Goal: Task Accomplishment & Management: Manage account settings

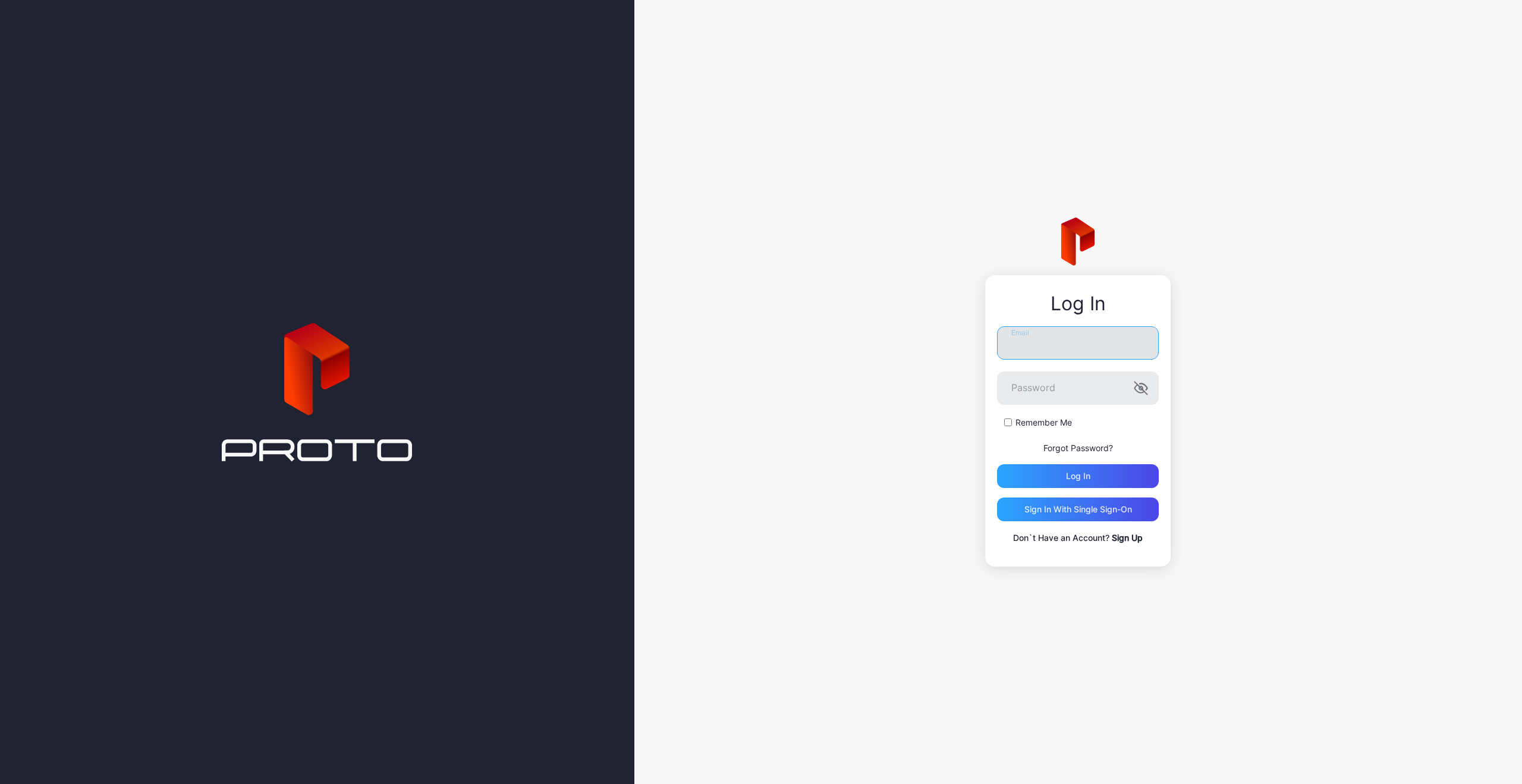
click at [1063, 338] on input "Email" at bounding box center [1078, 343] width 162 height 33
type input "**********"
click at [997, 465] on button "Log in" at bounding box center [1078, 476] width 162 height 23
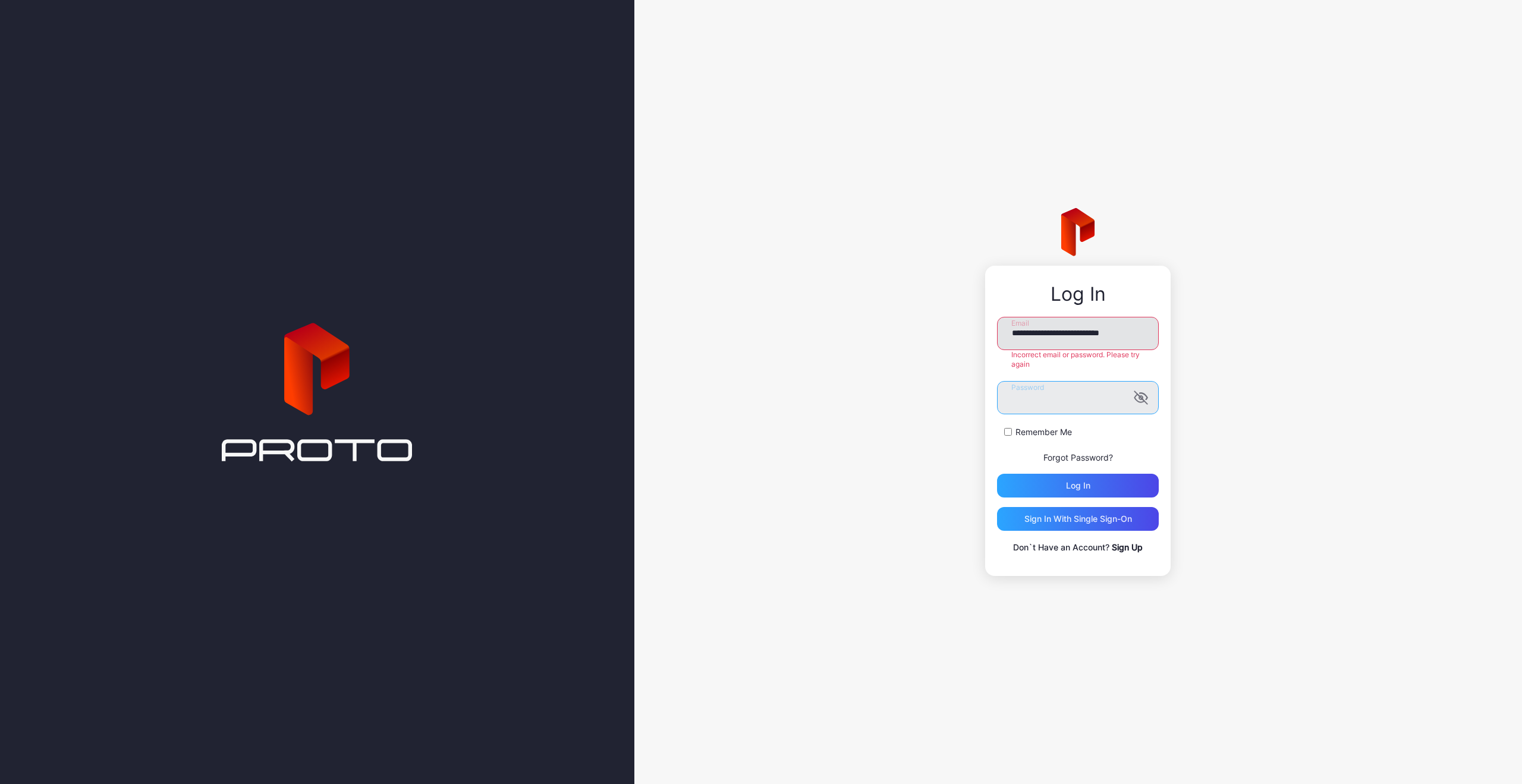
click at [997, 474] on button "Log in" at bounding box center [1078, 486] width 162 height 23
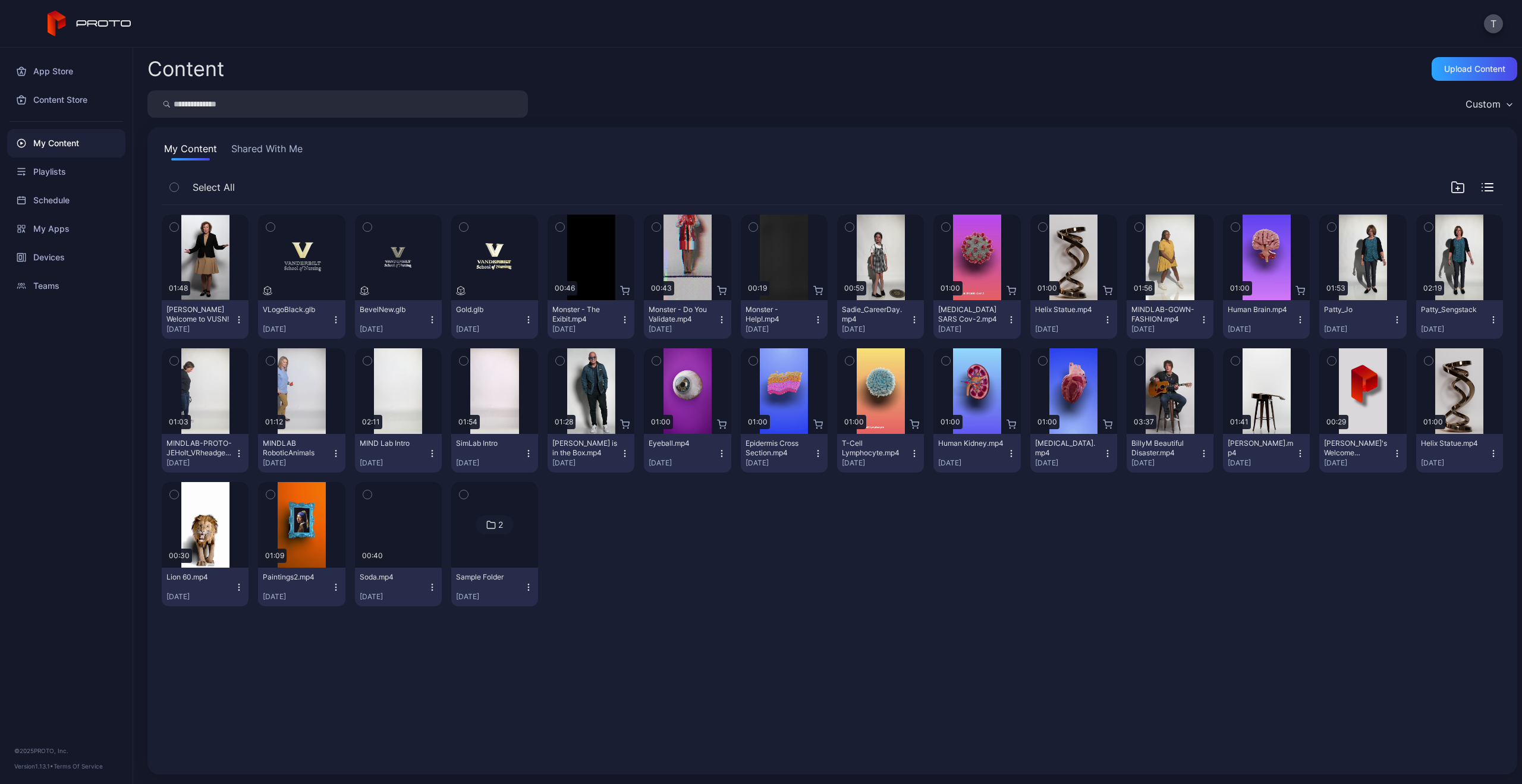
click at [717, 320] on icon "button" at bounding box center [721, 319] width 10 height 10
click at [999, 56] on div "Content Upload Content Custom My Content Shared With Me Select All Preview 01:4…" at bounding box center [828, 416] width 1389 height 737
click at [1107, 322] on icon "button" at bounding box center [1107, 322] width 1 height 1
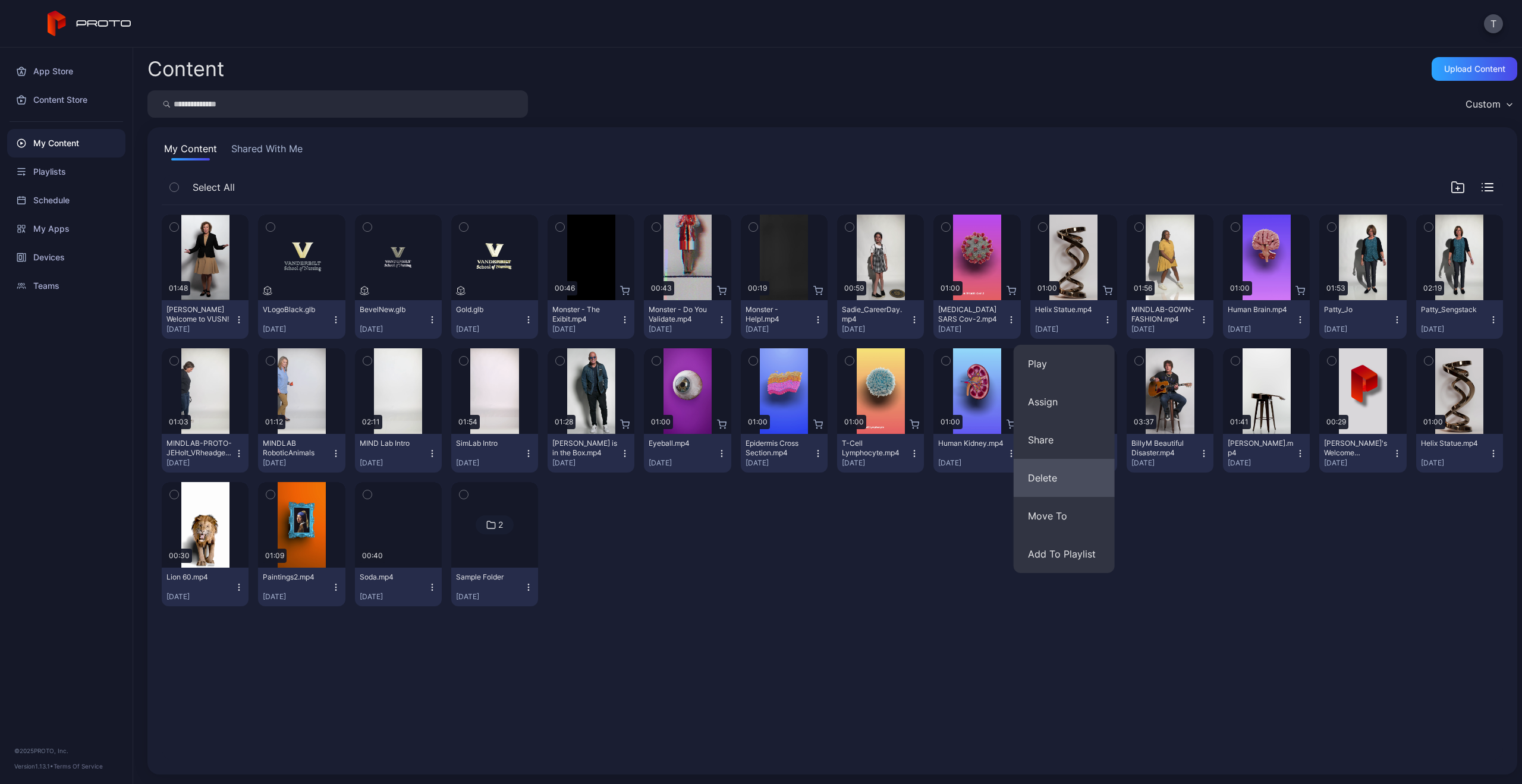
click at [1061, 475] on button "Delete" at bounding box center [1064, 479] width 101 height 38
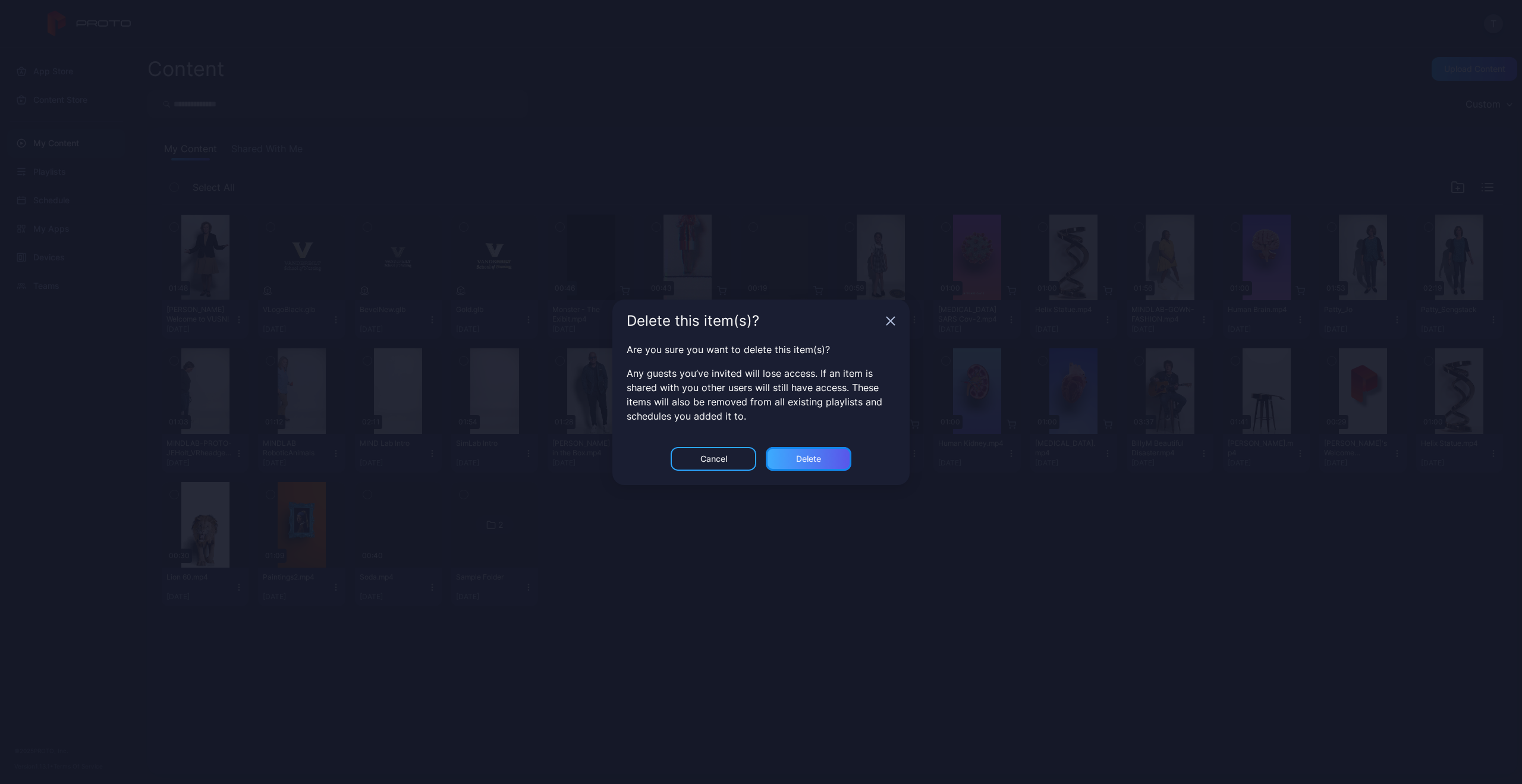
click at [779, 452] on div "Delete" at bounding box center [808, 459] width 85 height 23
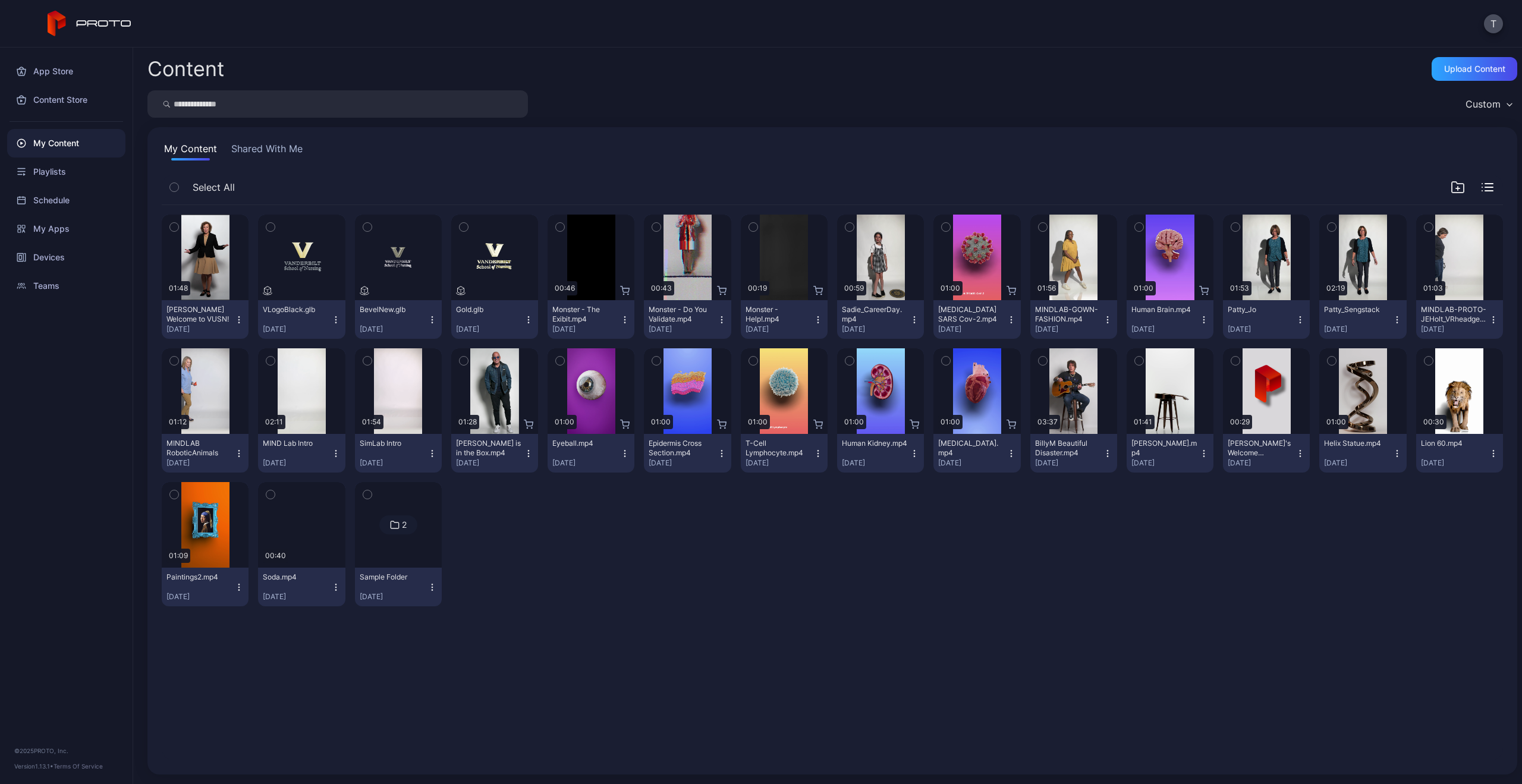
click at [430, 585] on icon "button" at bounding box center [432, 587] width 10 height 10
click at [402, 699] on button "Delete" at bounding box center [396, 707] width 101 height 38
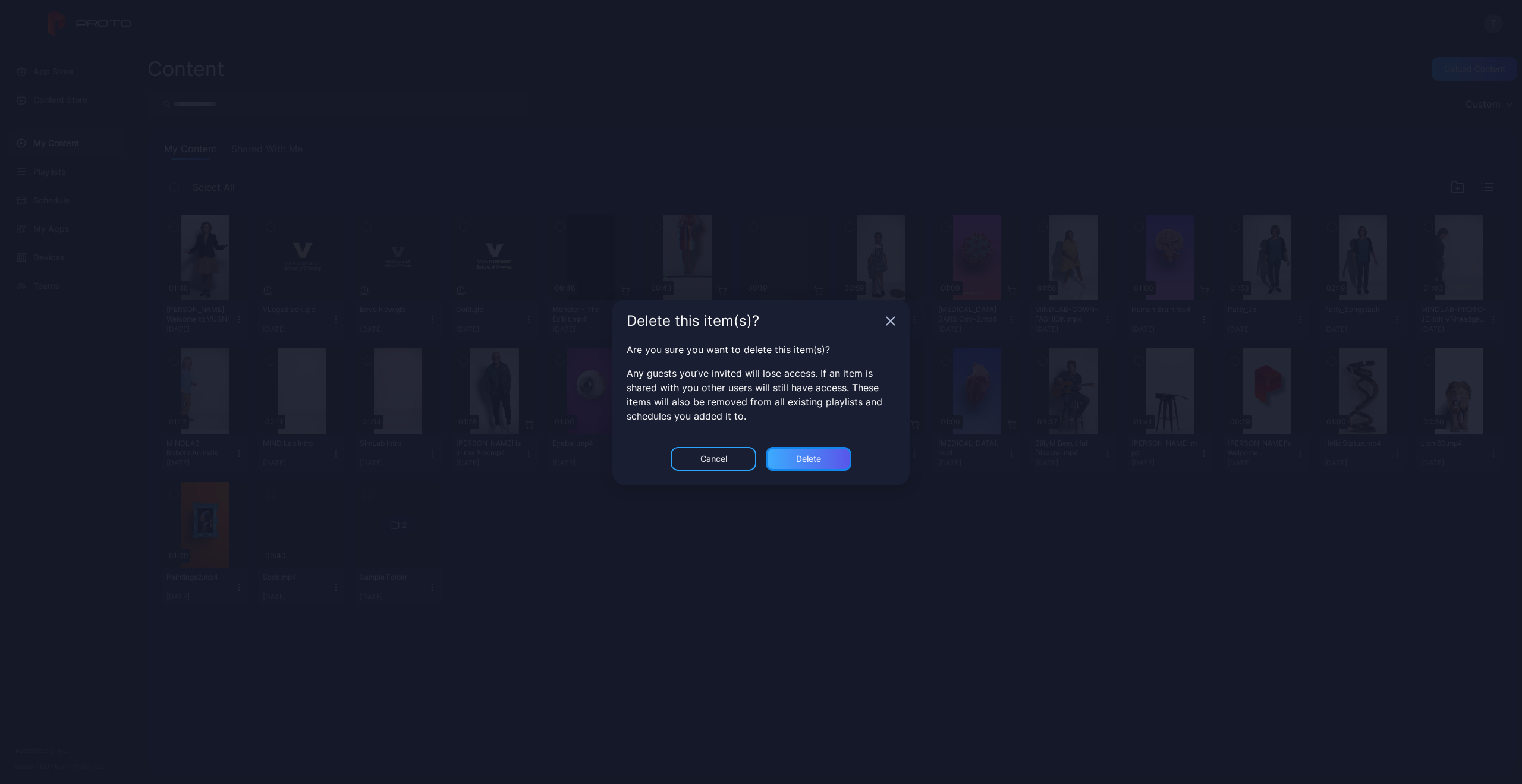
click at [825, 466] on div "Delete" at bounding box center [808, 459] width 85 height 23
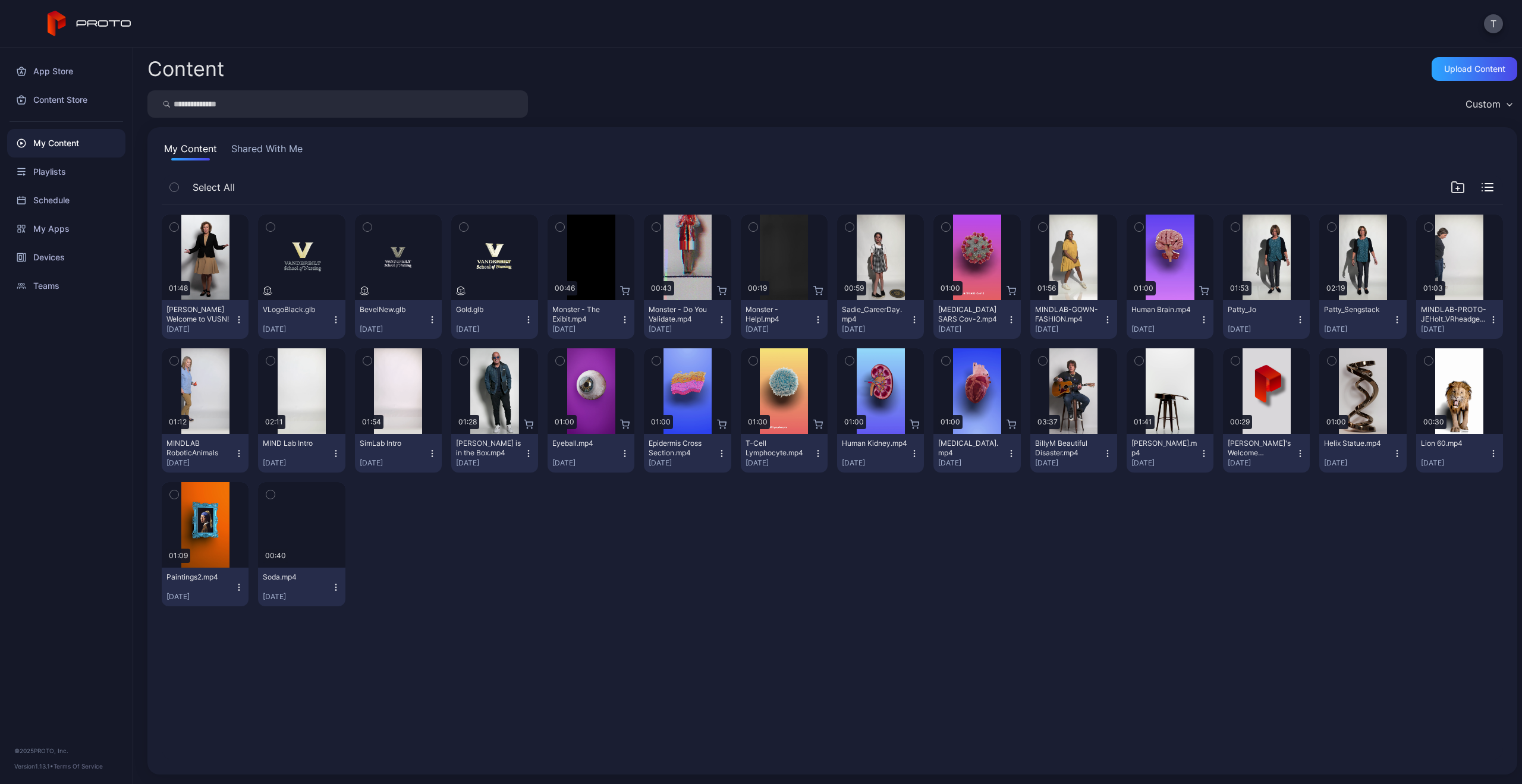
click at [332, 583] on icon "button" at bounding box center [336, 587] width 10 height 10
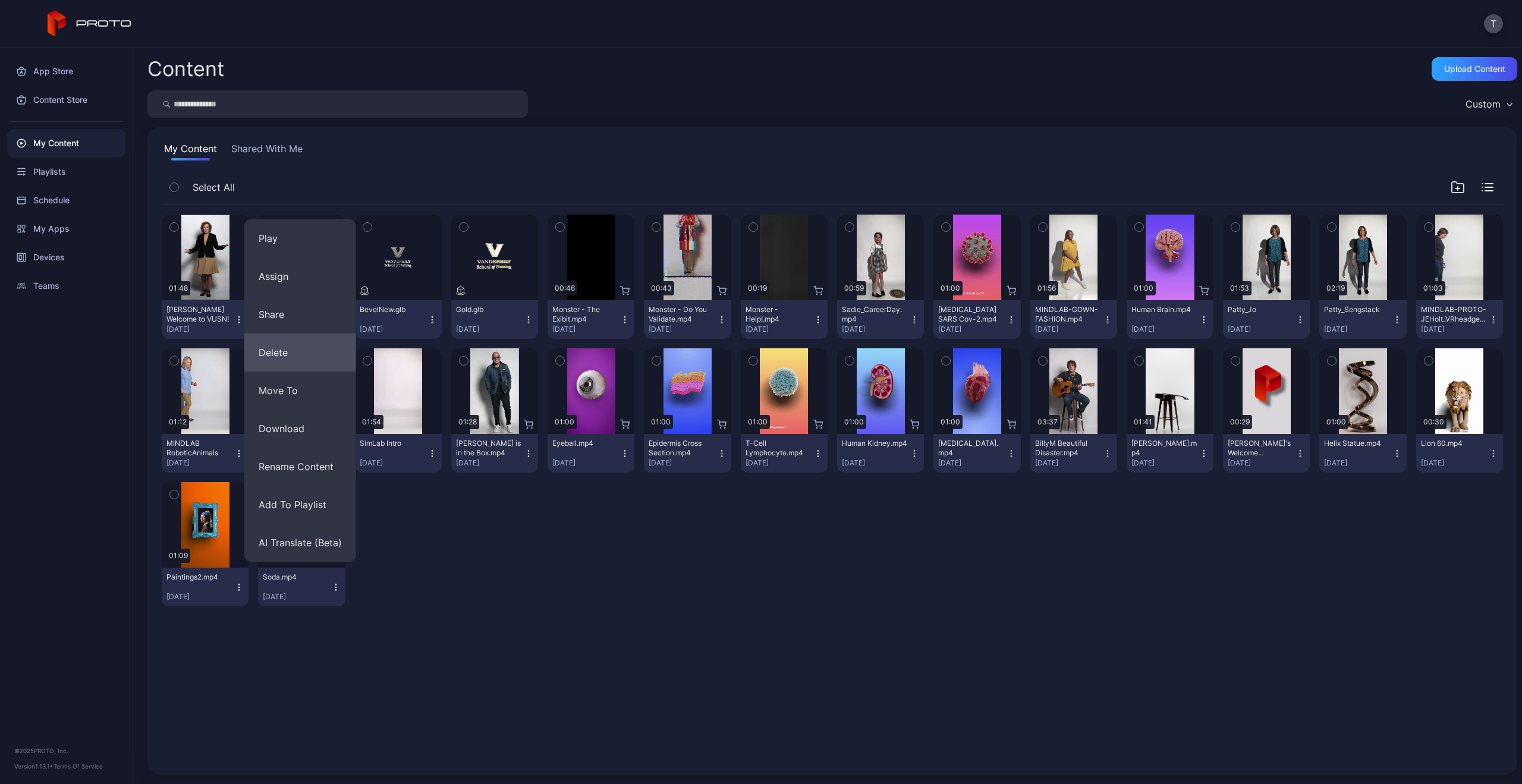
click at [292, 361] on button "Delete" at bounding box center [300, 352] width 111 height 38
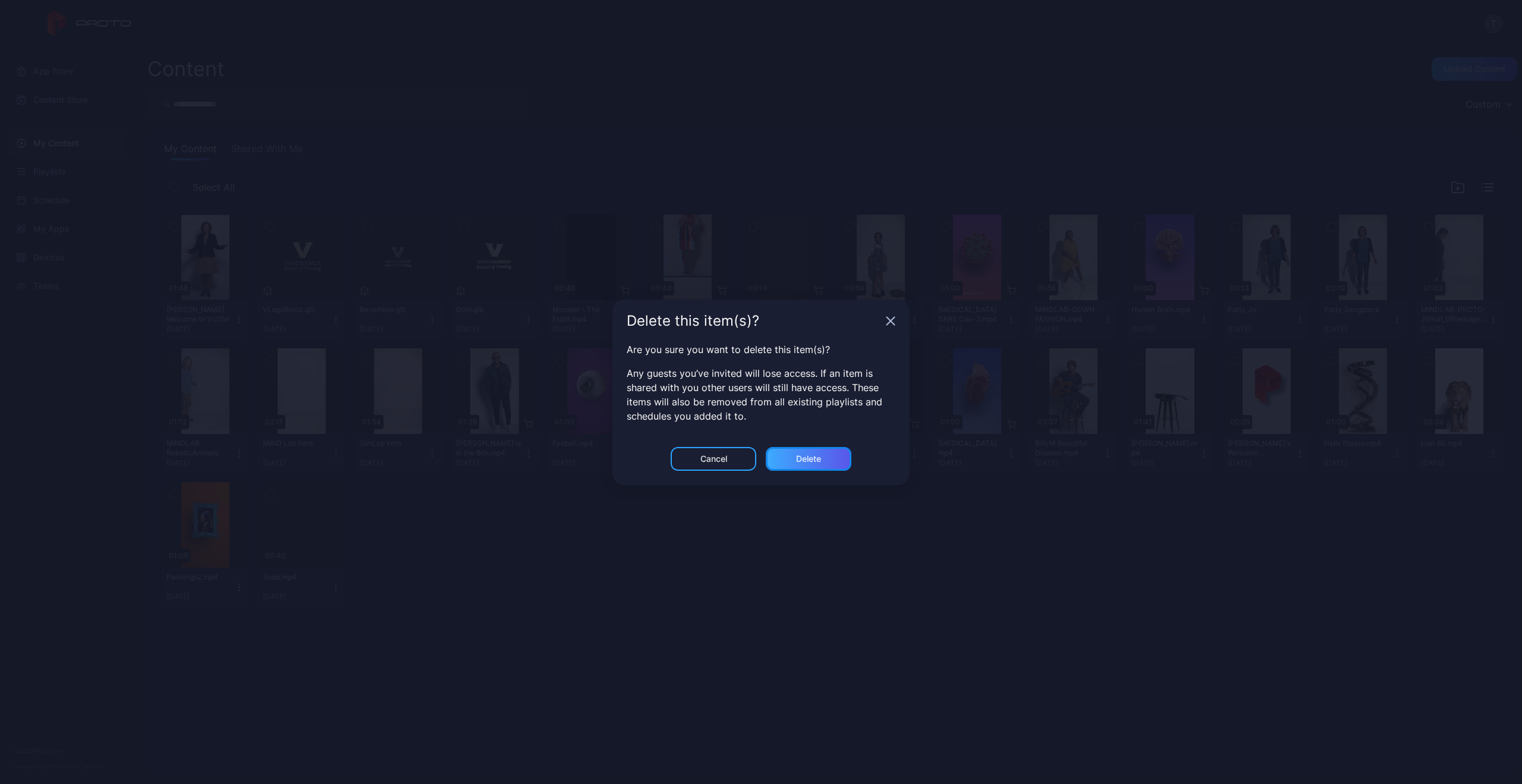
click at [821, 459] on div "Delete" at bounding box center [808, 459] width 85 height 23
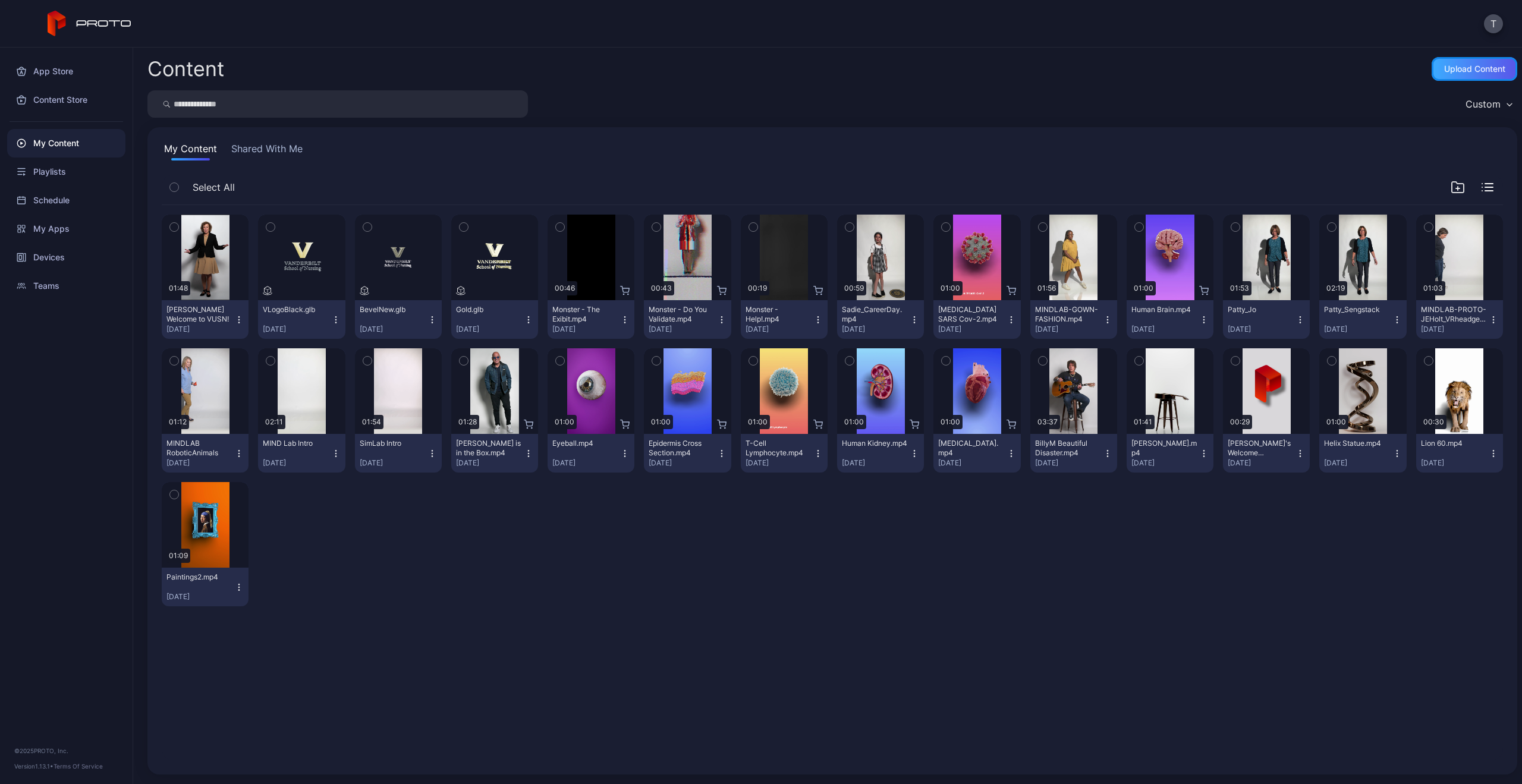
click at [1451, 74] on div "Upload Content" at bounding box center [1475, 69] width 85 height 23
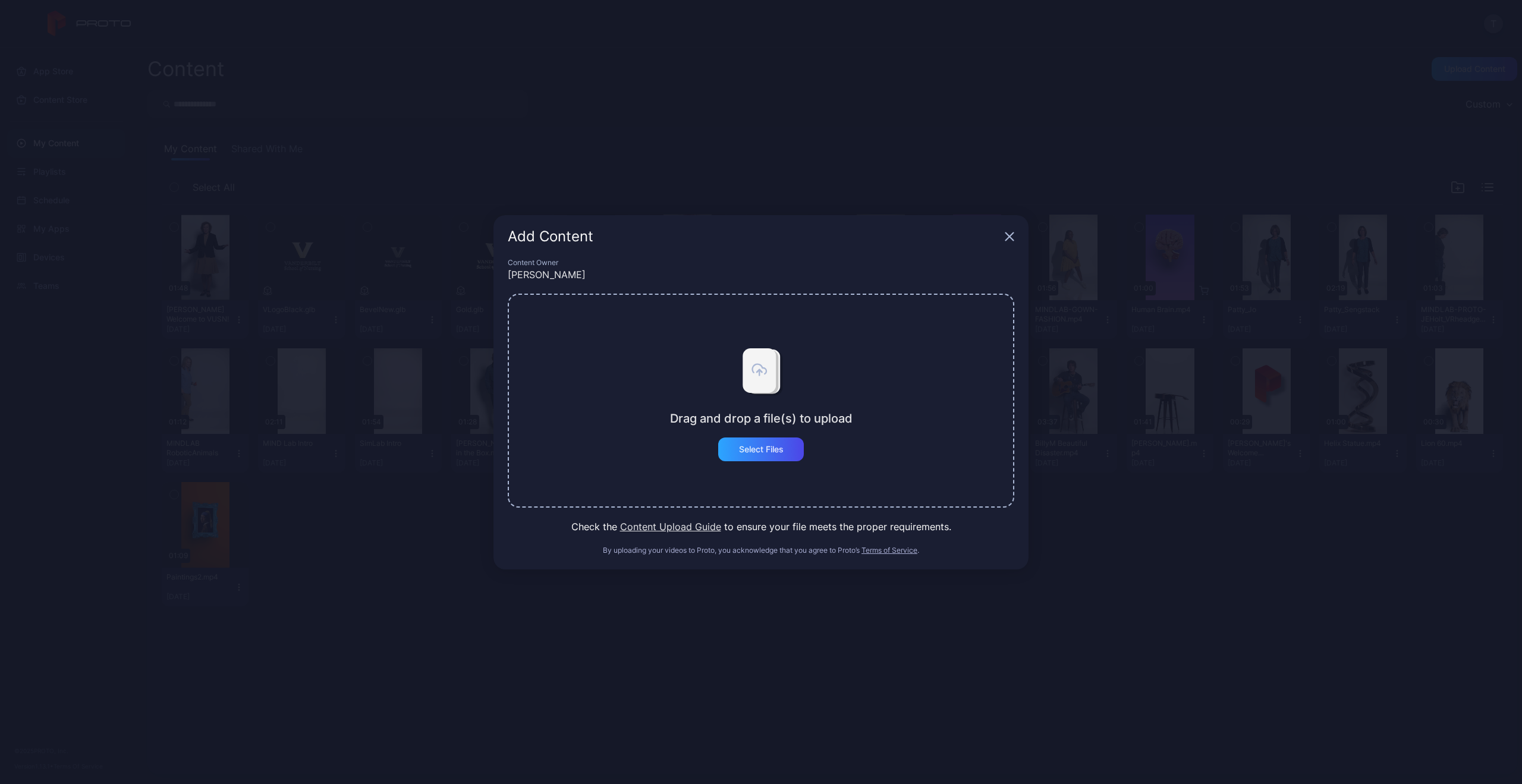
click at [739, 466] on div "Drag and drop a file(s) to upload Select Files" at bounding box center [761, 401] width 506 height 214
click at [739, 456] on div "Select Files" at bounding box center [761, 449] width 85 height 23
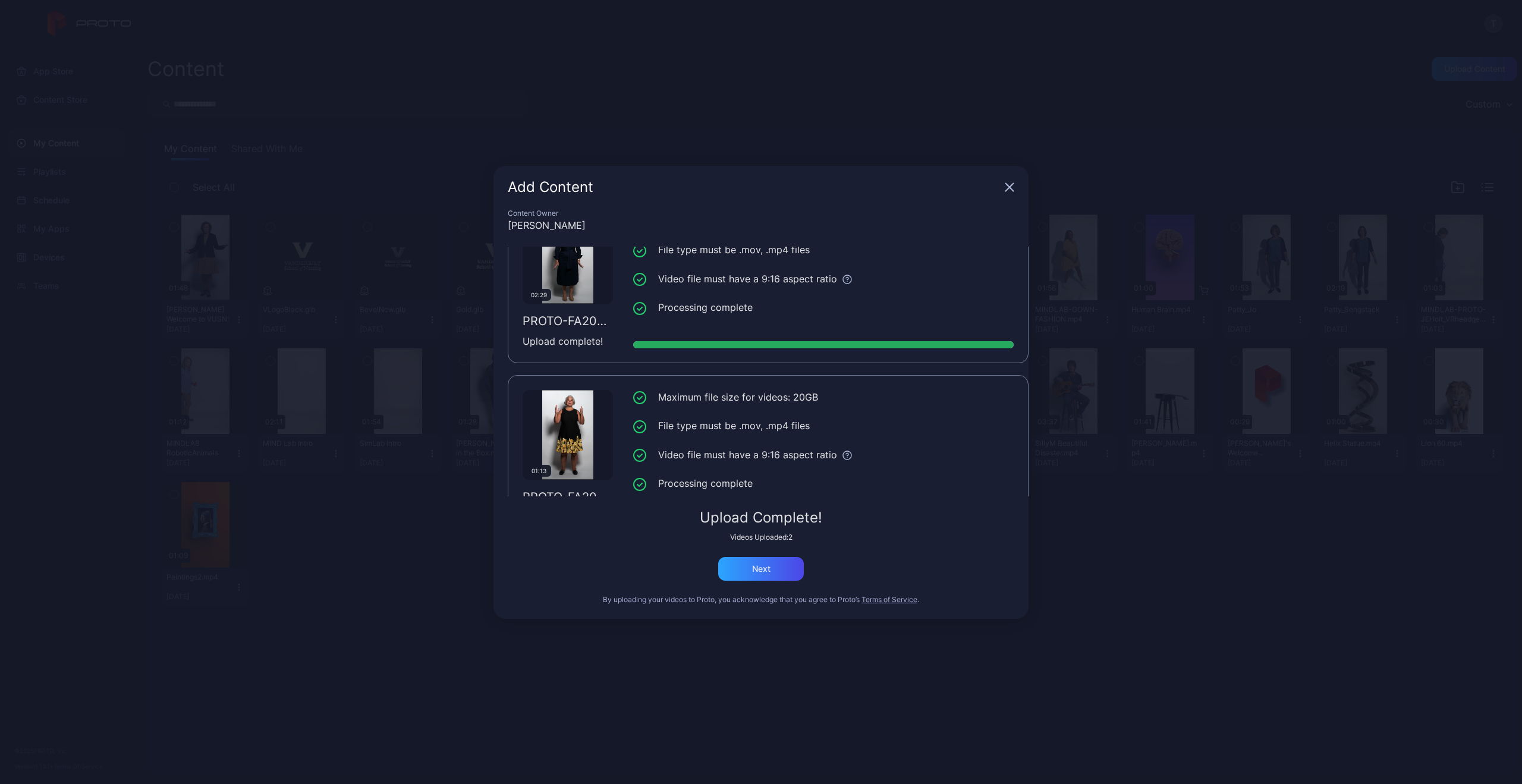
scroll to position [90, 0]
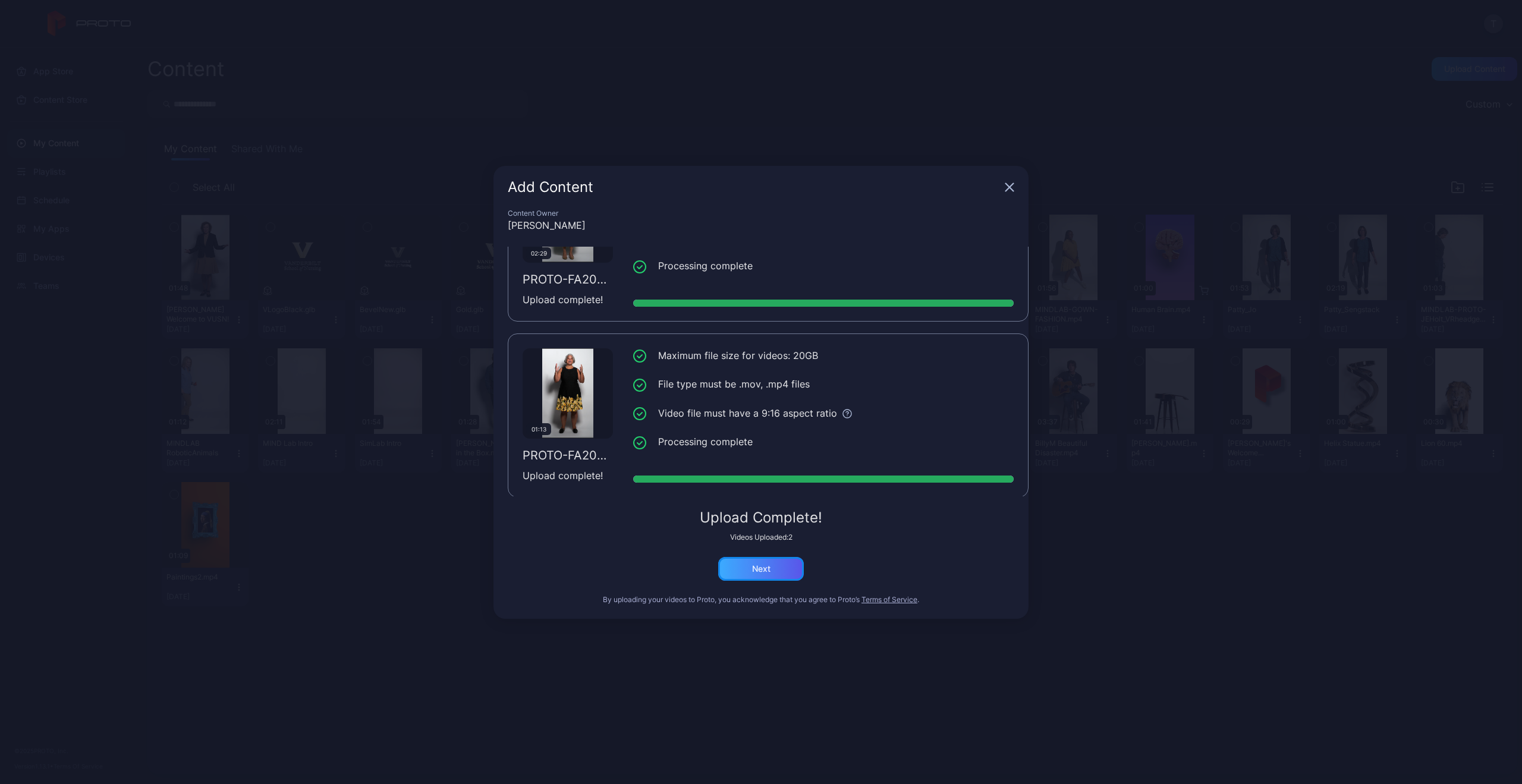
click at [780, 568] on div "Next" at bounding box center [761, 568] width 85 height 23
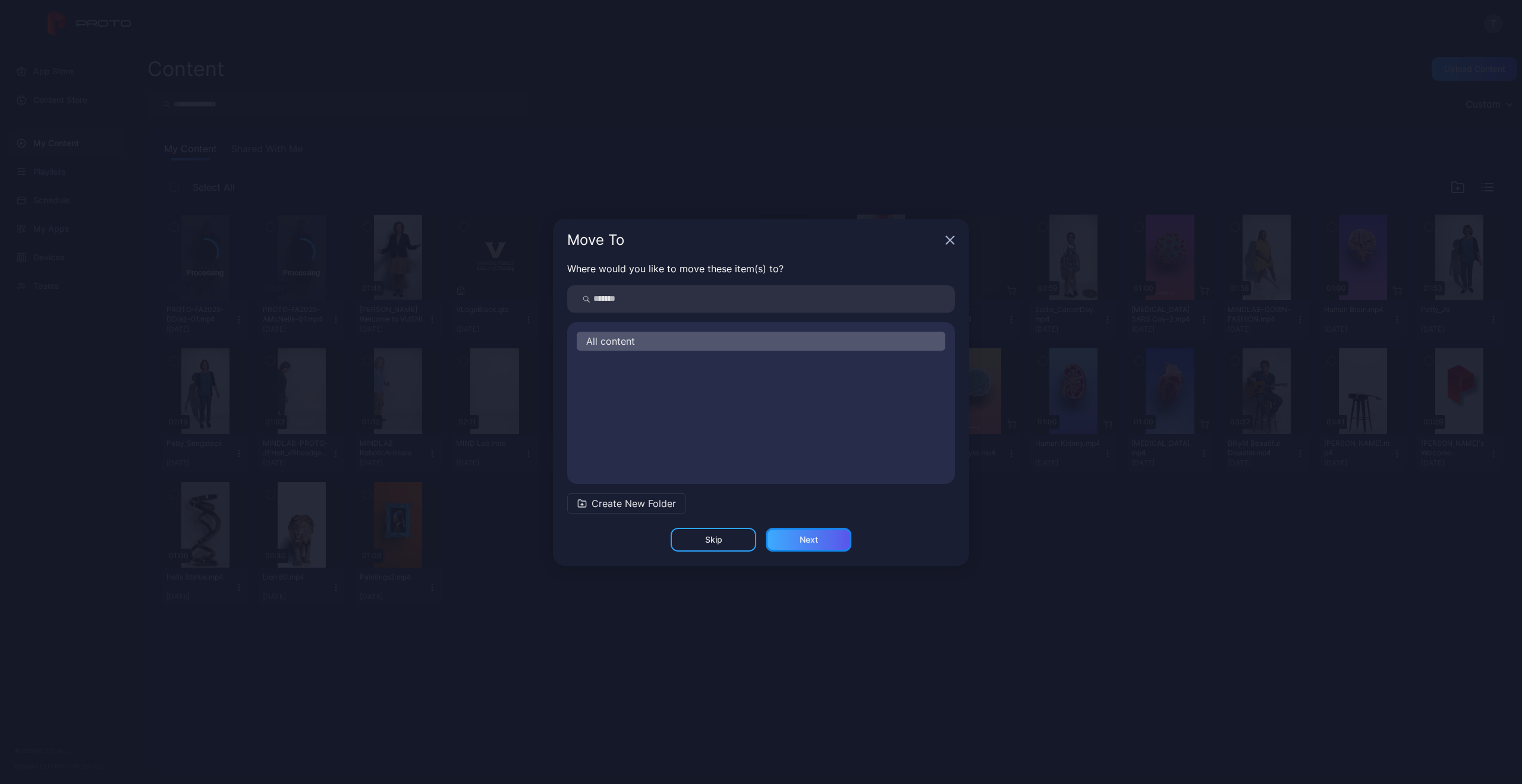
click at [809, 544] on div "Next" at bounding box center [808, 539] width 18 height 10
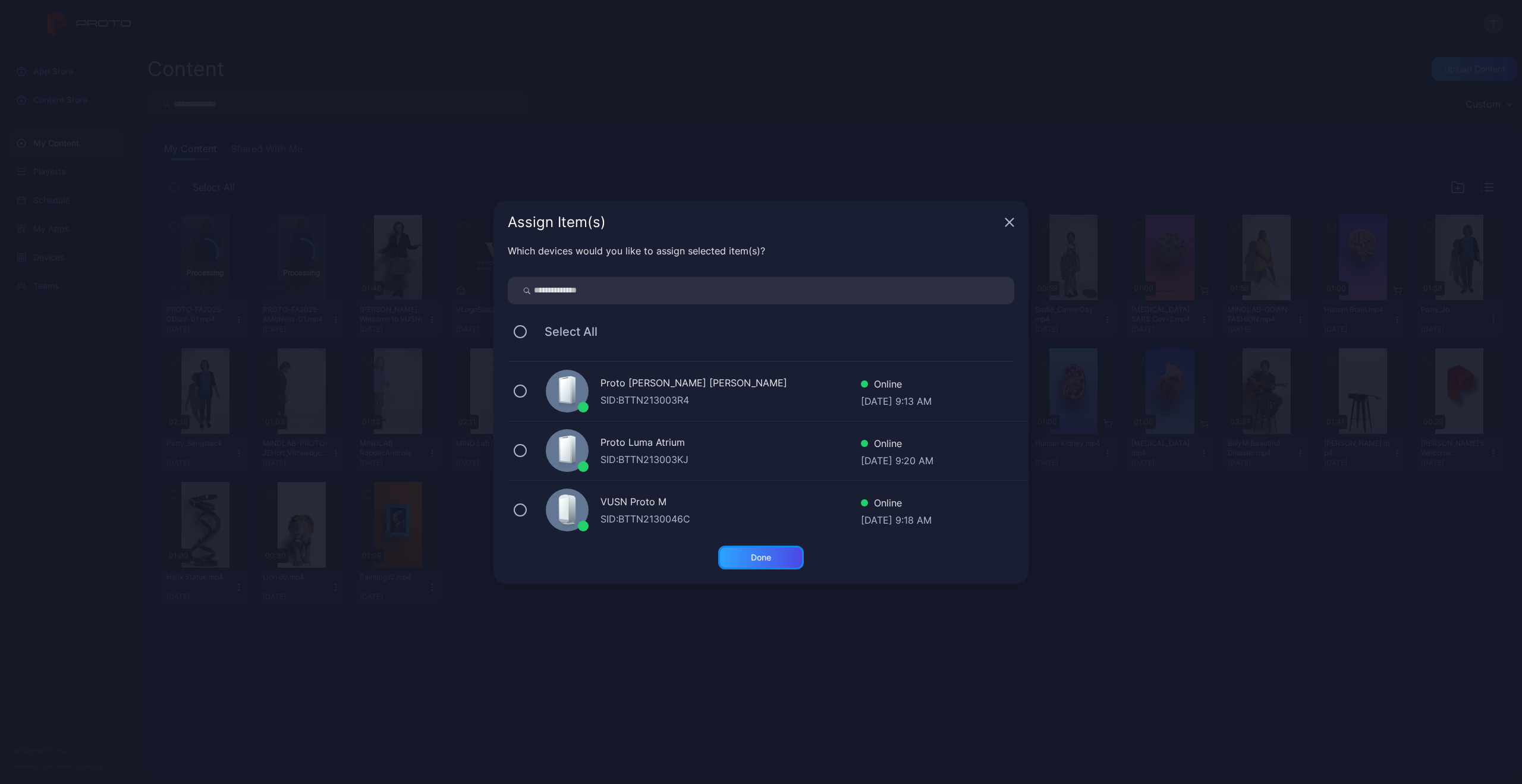
click at [752, 563] on div "Done" at bounding box center [761, 557] width 85 height 23
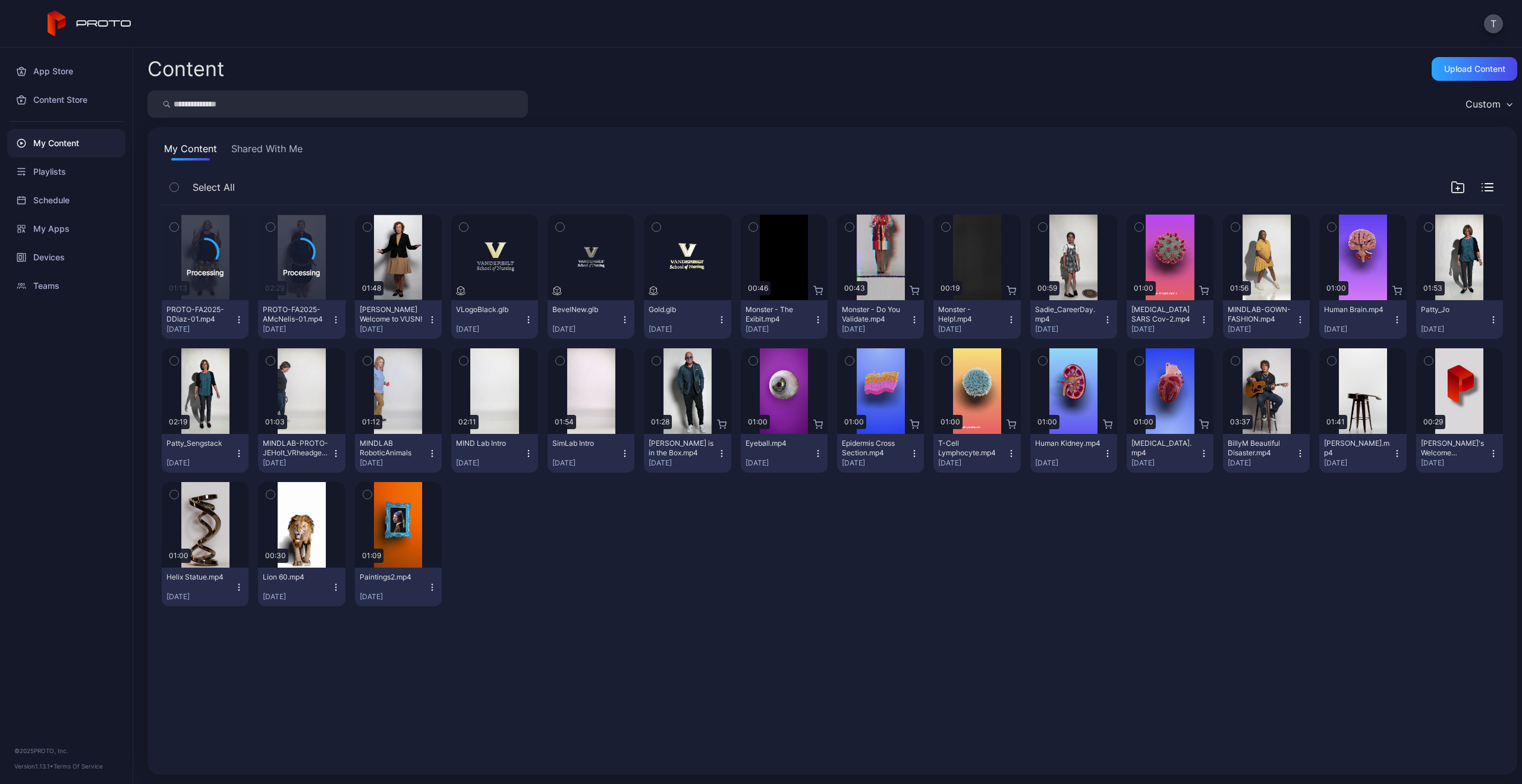
click at [333, 324] on button "PROTO-FA2025-AMcNelis-01.mp4 [DATE]" at bounding box center [302, 319] width 87 height 38
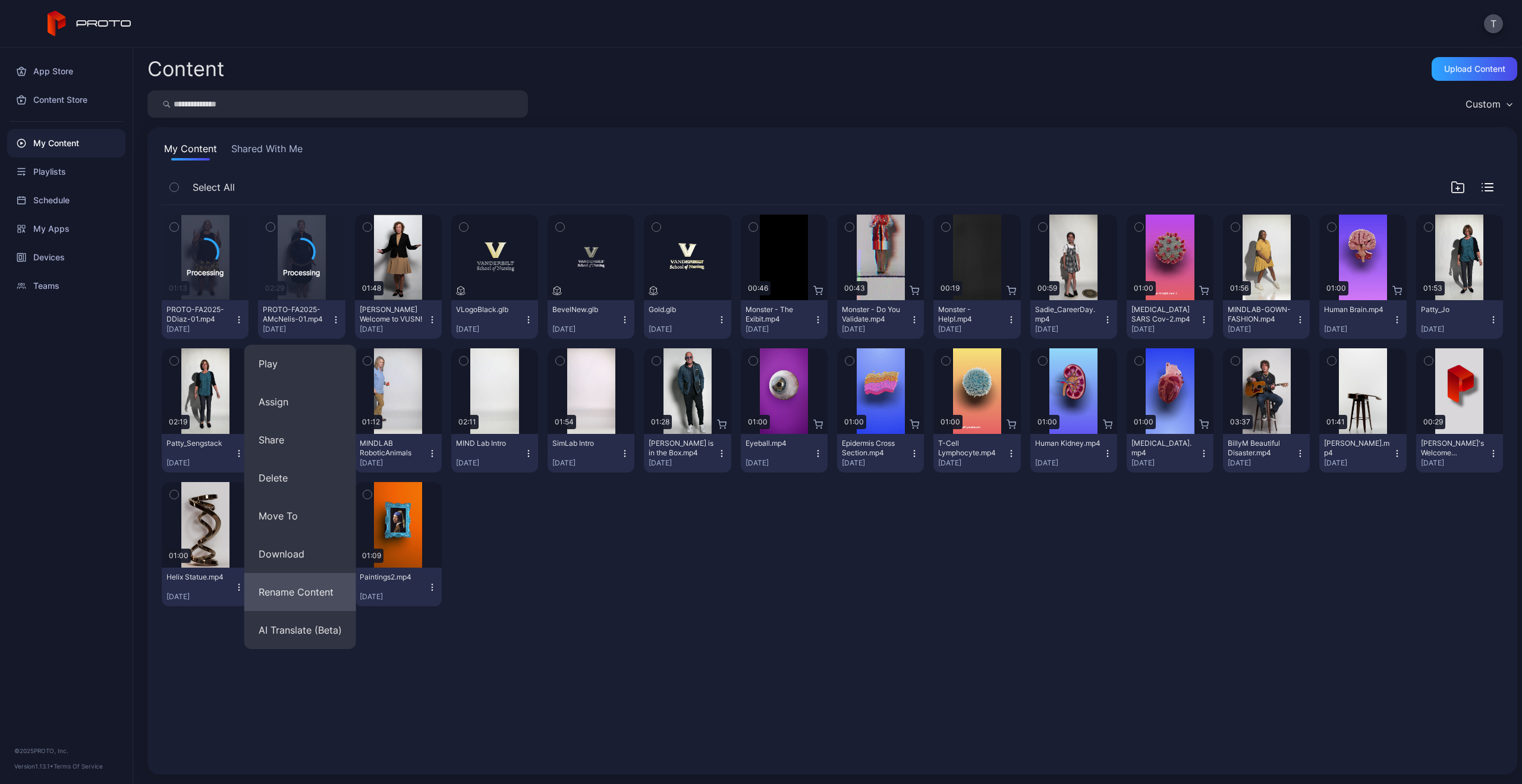
click at [319, 585] on button "Rename Content" at bounding box center [300, 593] width 111 height 38
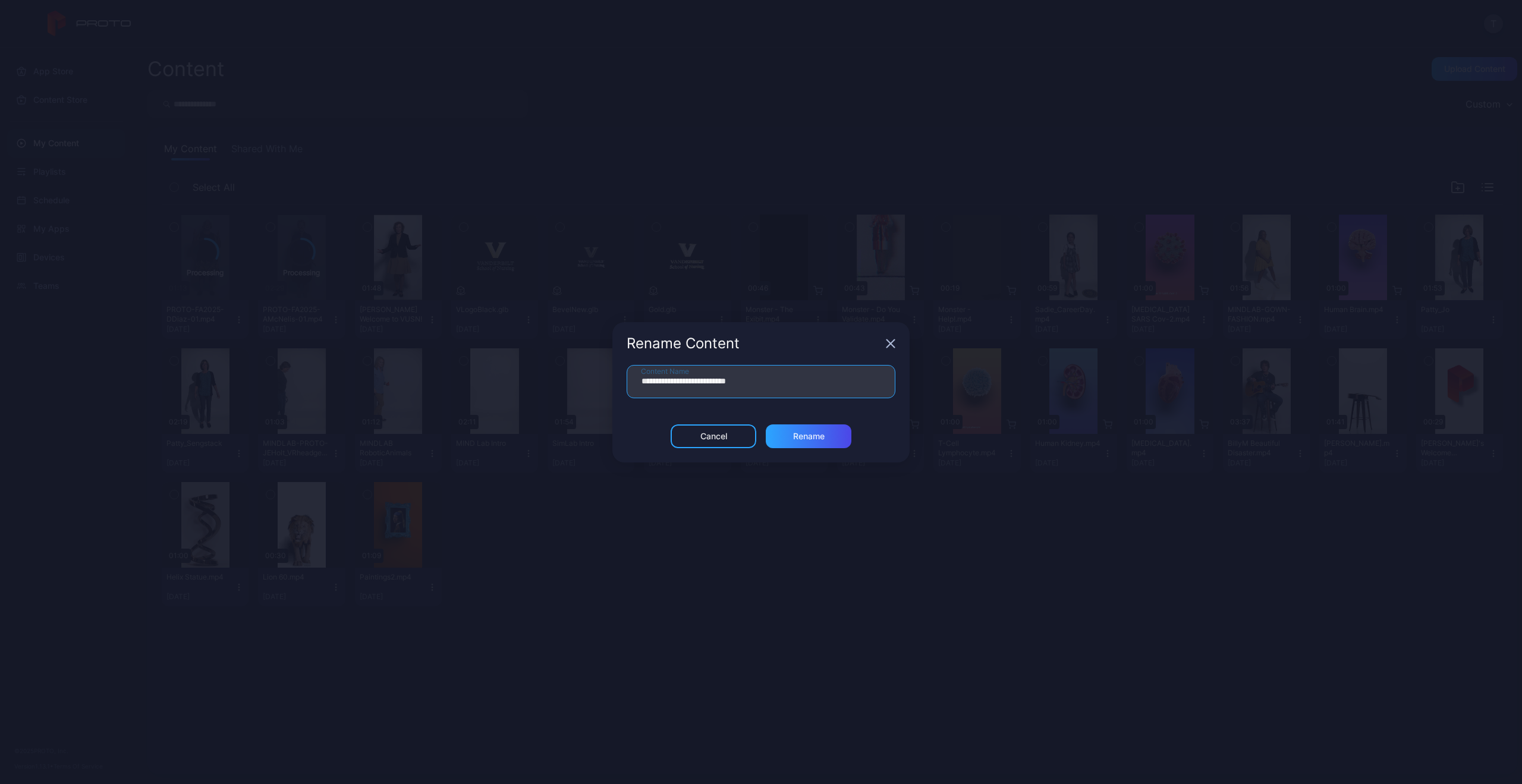
drag, startPoint x: 784, startPoint y: 382, endPoint x: 427, endPoint y: 374, distance: 357.1
click at [427, 374] on div "**********" at bounding box center [761, 392] width 1522 height 784
type input "**********"
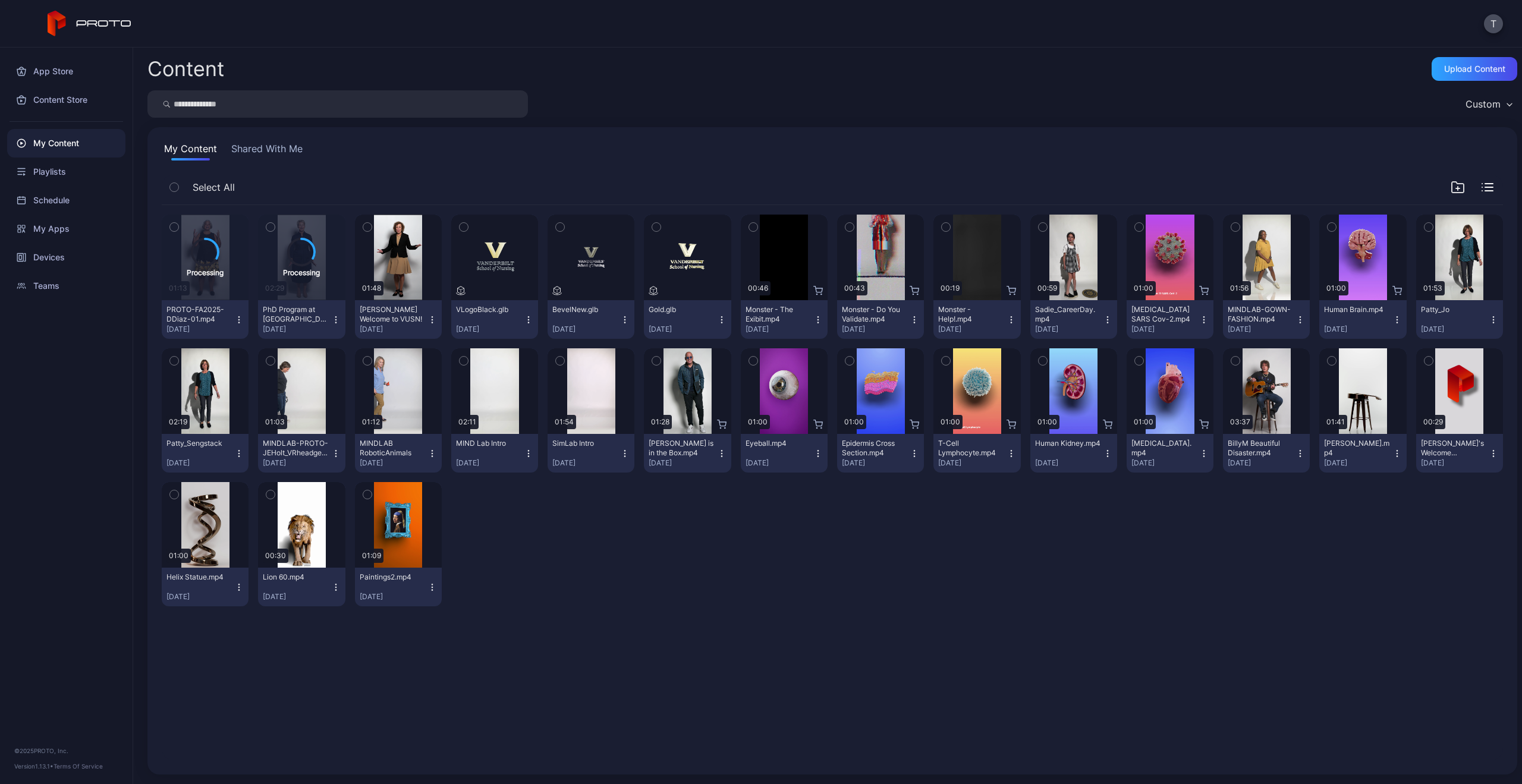
click at [237, 322] on icon "button" at bounding box center [238, 319] width 10 height 10
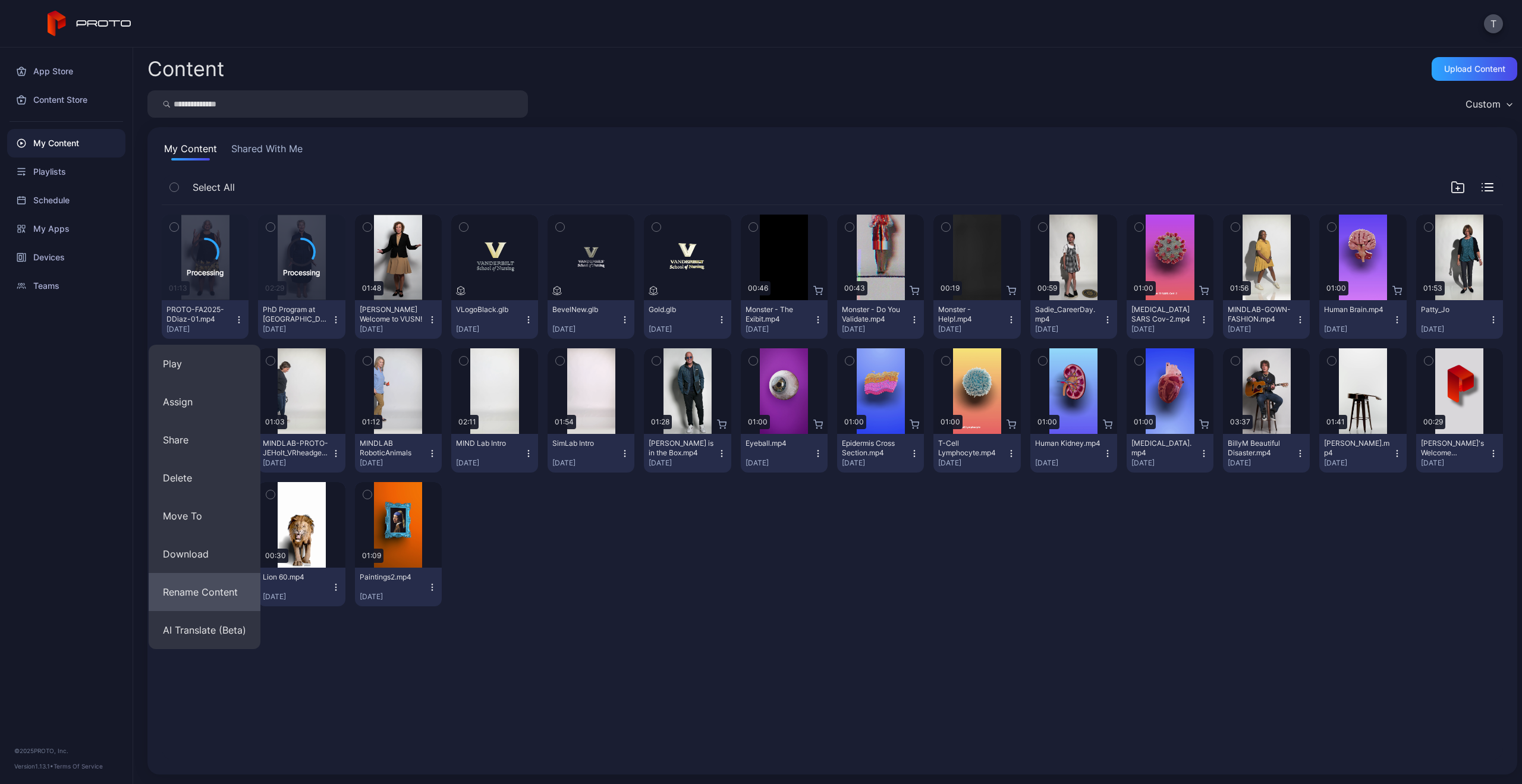
click at [211, 586] on button "Rename Content" at bounding box center [204, 593] width 111 height 38
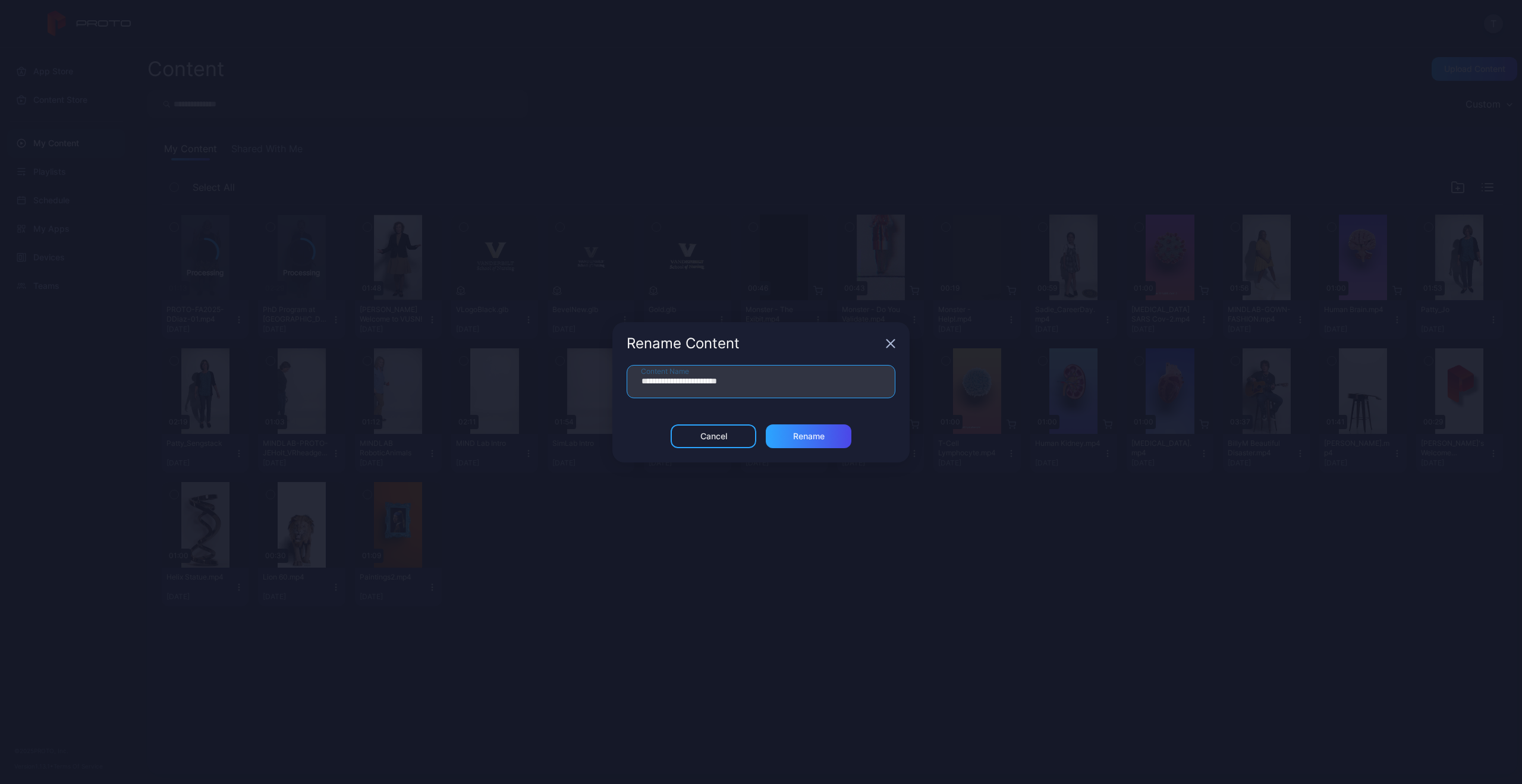
drag, startPoint x: 781, startPoint y: 385, endPoint x: 578, endPoint y: 374, distance: 203.3
click at [578, 374] on div "**********" at bounding box center [761, 392] width 1522 height 784
type input "**********"
click at [812, 444] on div "Rename" at bounding box center [808, 436] width 85 height 23
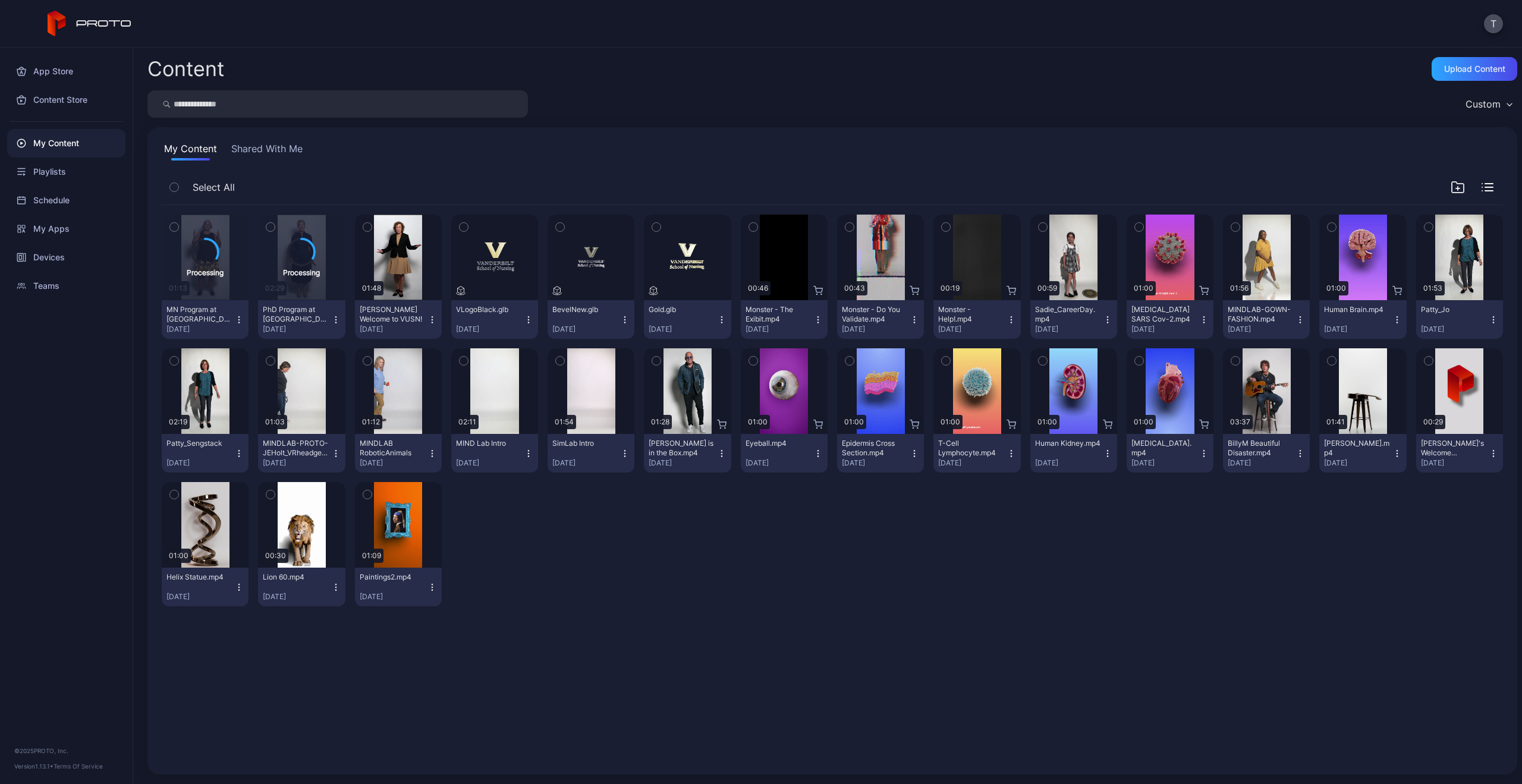
click at [171, 231] on icon "button" at bounding box center [174, 227] width 9 height 13
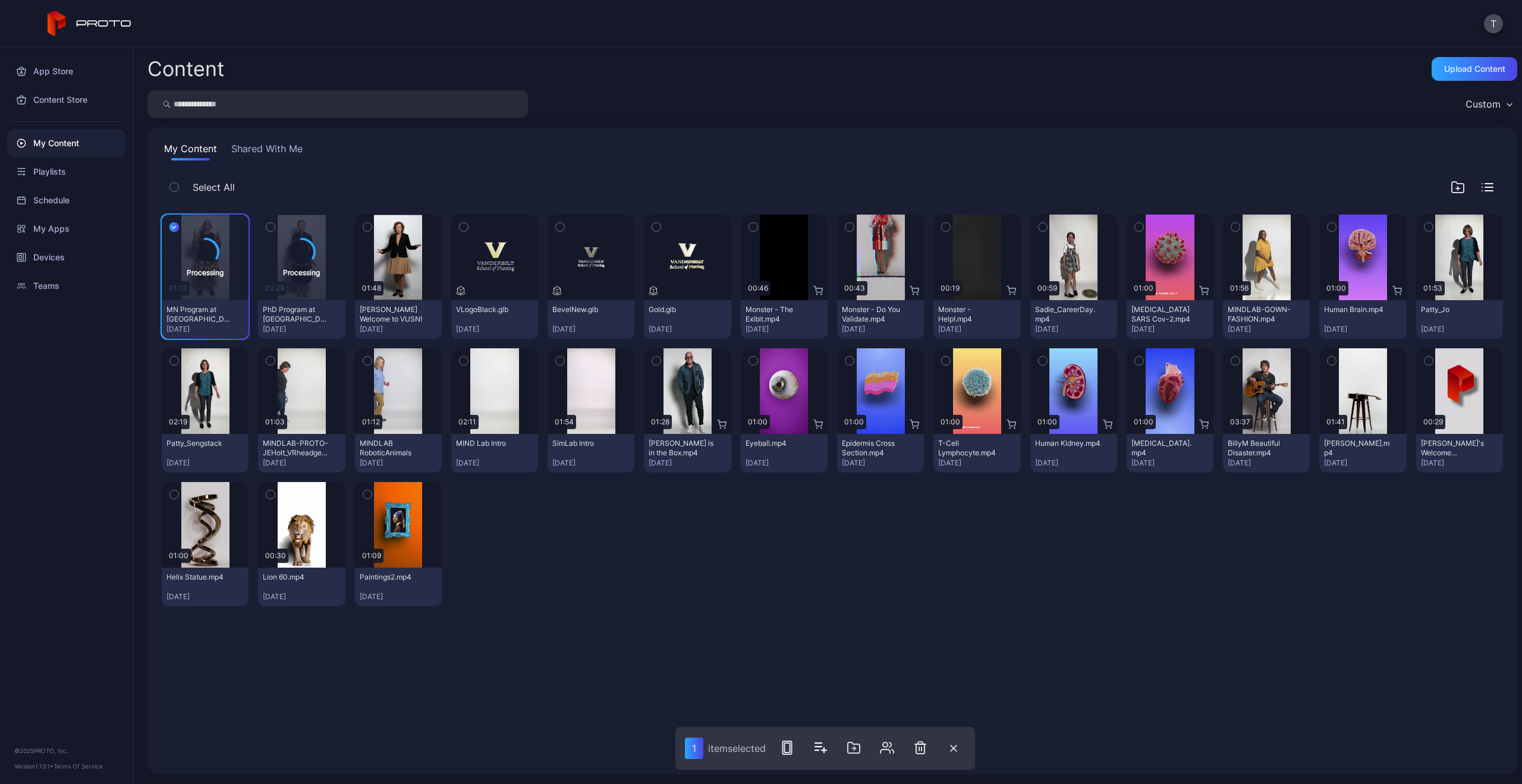
click at [268, 223] on icon "button" at bounding box center [271, 227] width 9 height 13
click at [795, 748] on icon "button" at bounding box center [791, 747] width 14 height 14
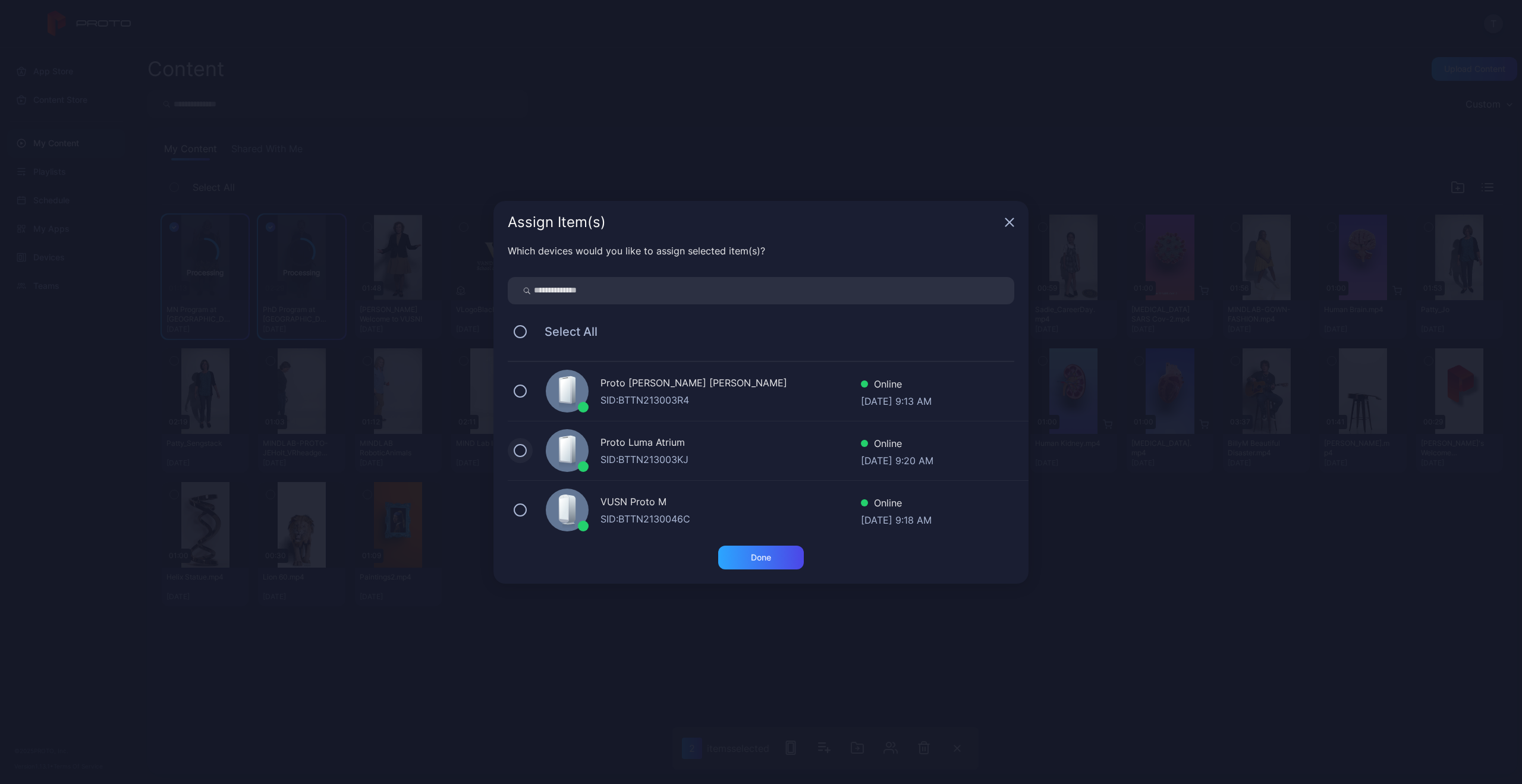
click at [521, 454] on button at bounding box center [520, 450] width 13 height 13
click at [765, 556] on div "Done" at bounding box center [761, 558] width 20 height 10
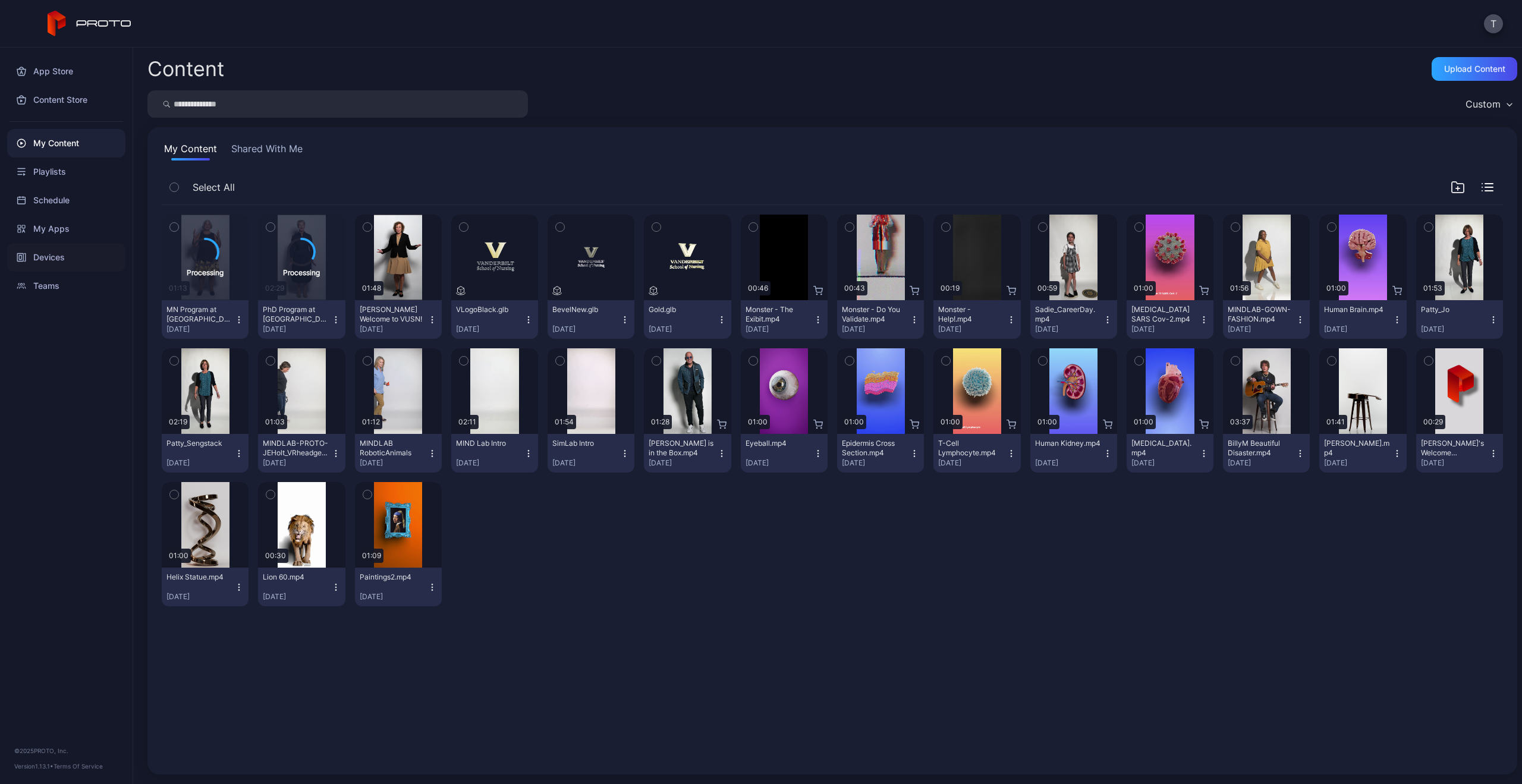
click at [42, 264] on div "Devices" at bounding box center [66, 257] width 118 height 29
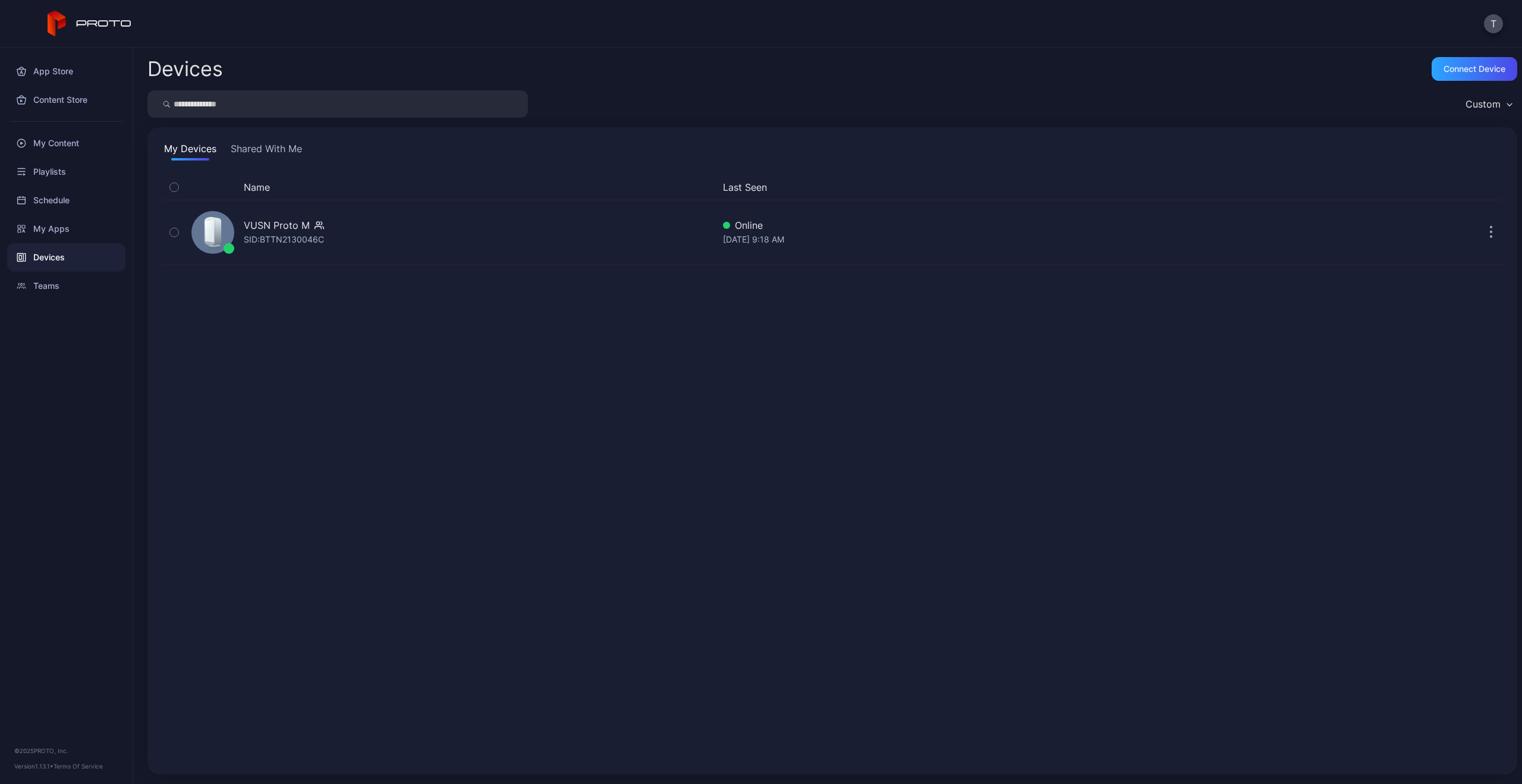
click at [273, 146] on button "Shared With Me" at bounding box center [265, 151] width 76 height 19
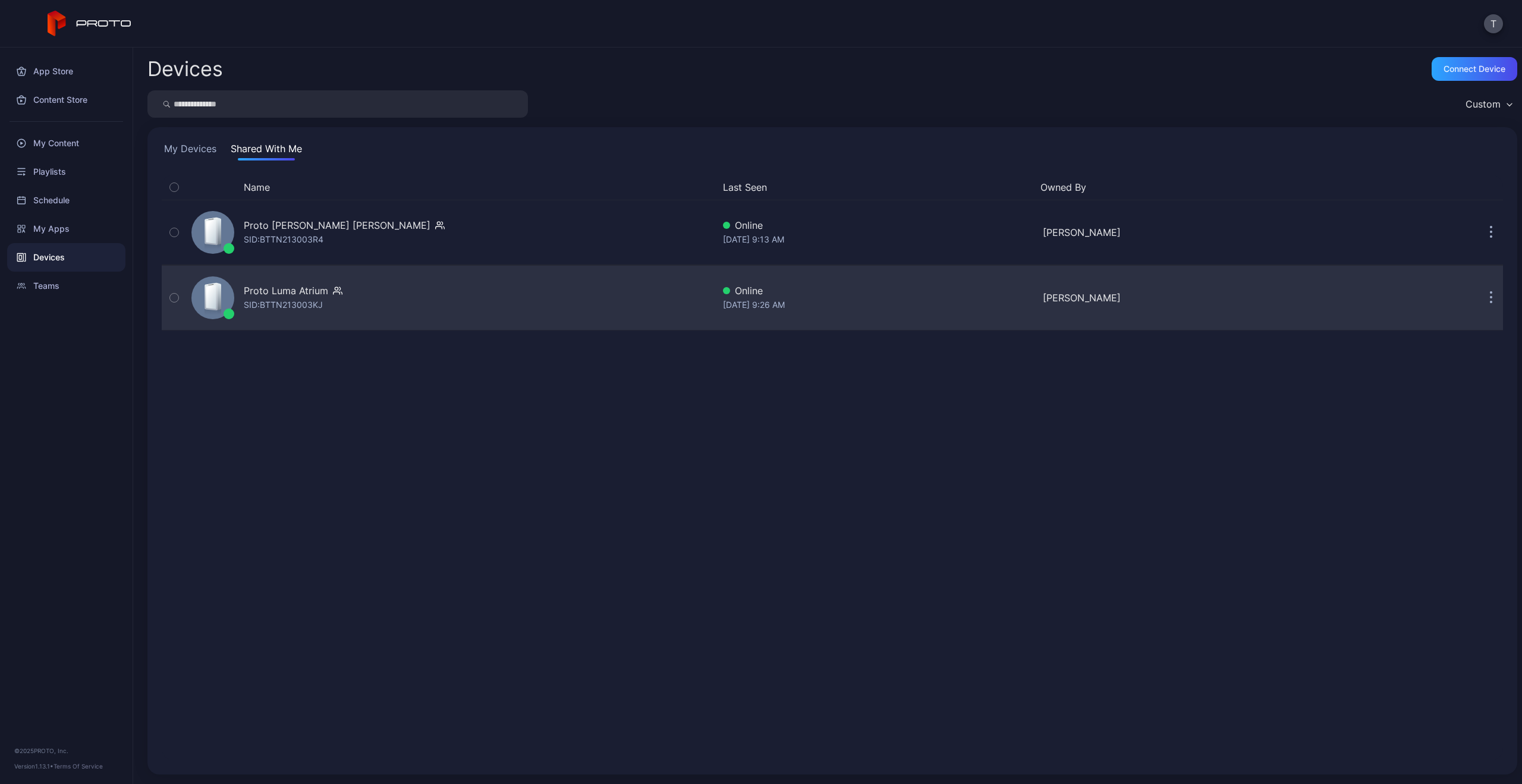
click at [309, 297] on div "Proto Luma Atrium" at bounding box center [285, 291] width 84 height 14
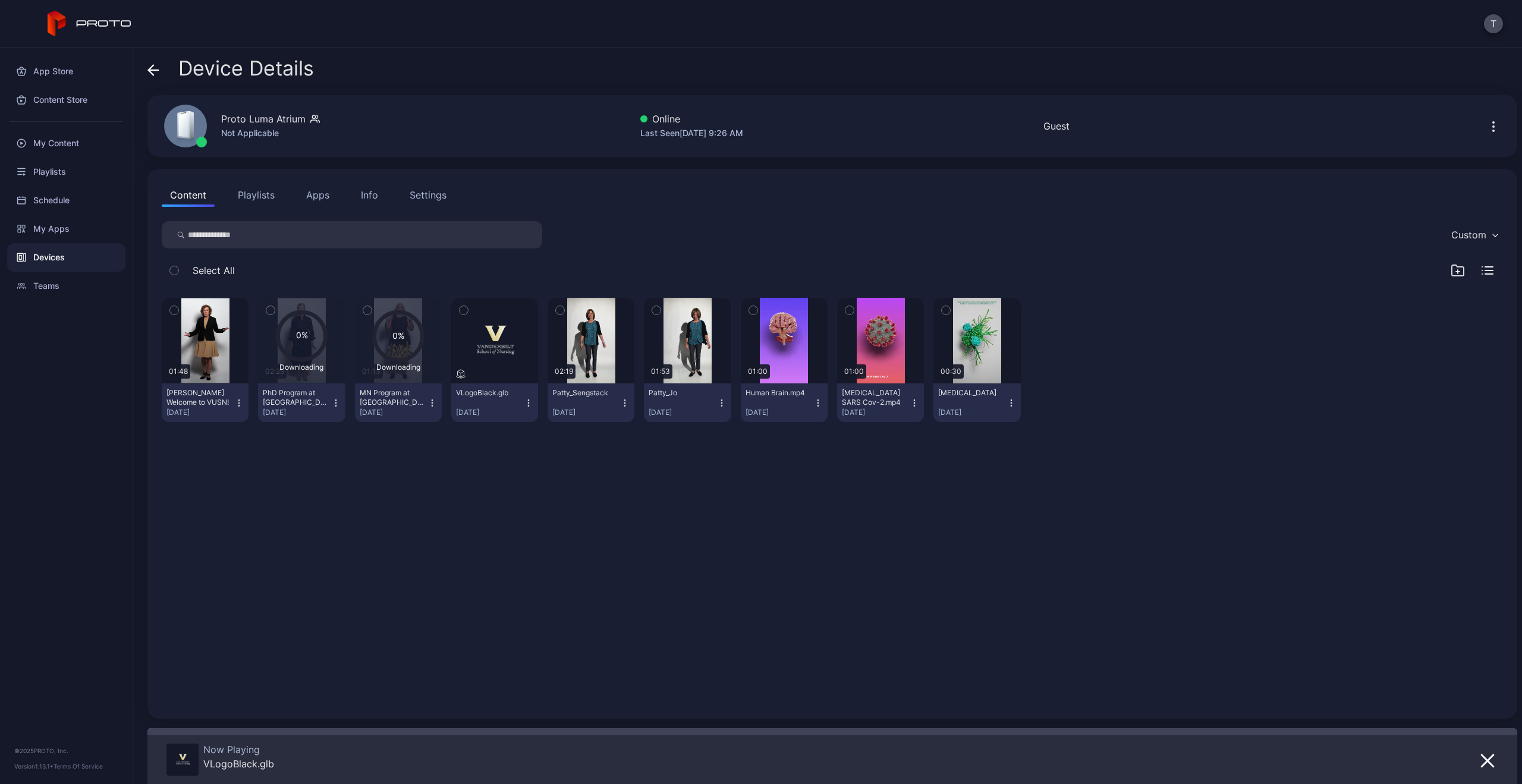
click at [620, 404] on icon "button" at bounding box center [625, 403] width 10 height 10
click at [559, 542] on div "01:48 [PERSON_NAME] Welcome to VUSN! [DATE] 0% Downloading 02:29 PhD Program at…" at bounding box center [833, 496] width 1361 height 435
click at [153, 67] on icon at bounding box center [153, 70] width 12 height 12
